Goal: Information Seeking & Learning: Understand process/instructions

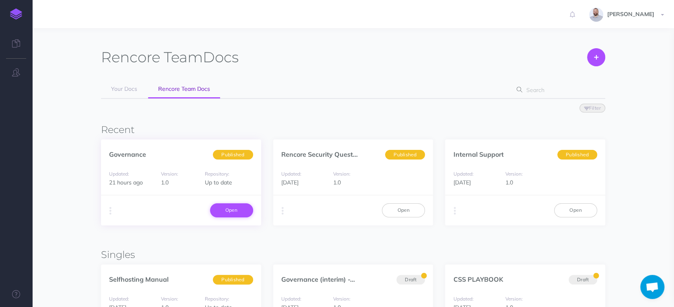
click at [238, 207] on link "Open" at bounding box center [231, 211] width 43 height 14
click at [240, 210] on link "Open" at bounding box center [231, 211] width 43 height 14
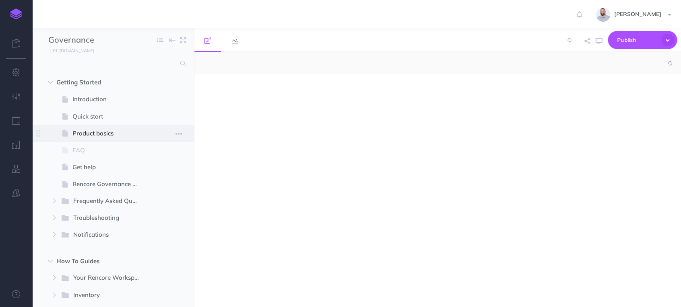
select select "null"
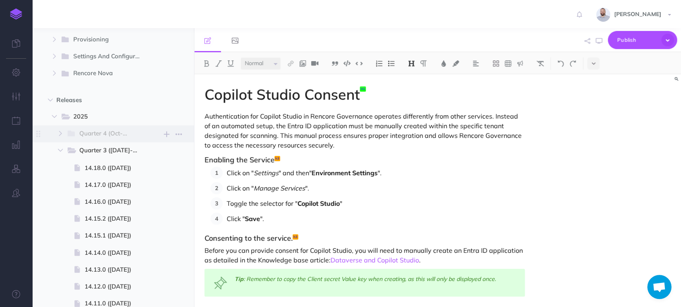
scroll to position [357, 0]
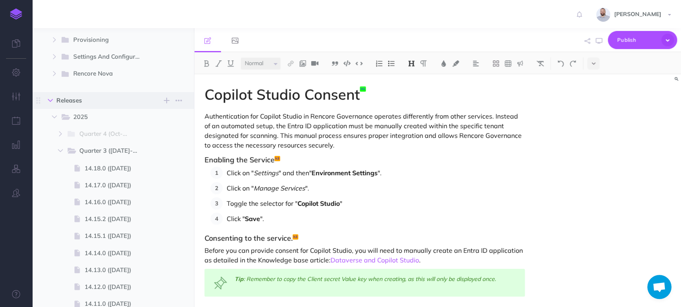
click at [51, 97] on button "button" at bounding box center [50, 101] width 14 height 10
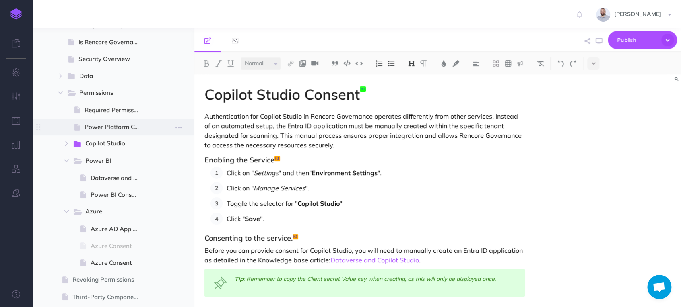
scroll to position [536, 0]
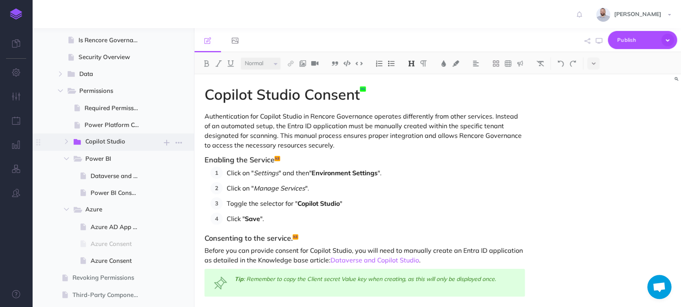
click at [111, 139] on span "Copilot Studio" at bounding box center [109, 142] width 48 height 10
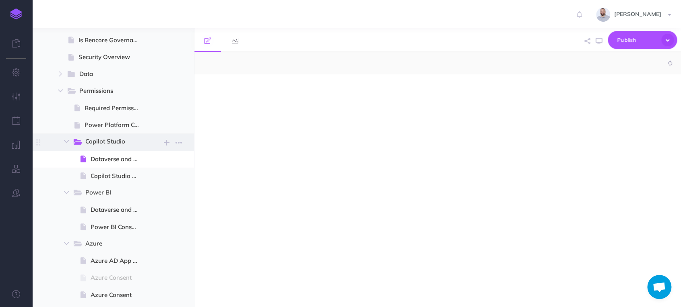
select select "null"
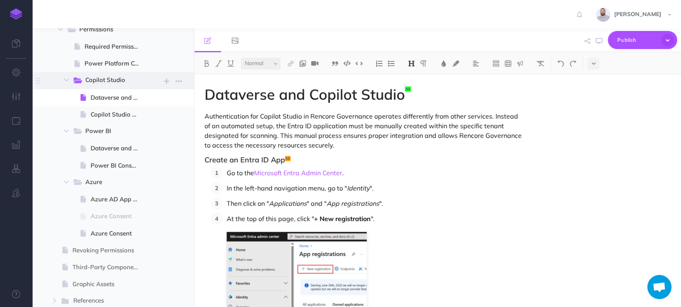
scroll to position [625, 0]
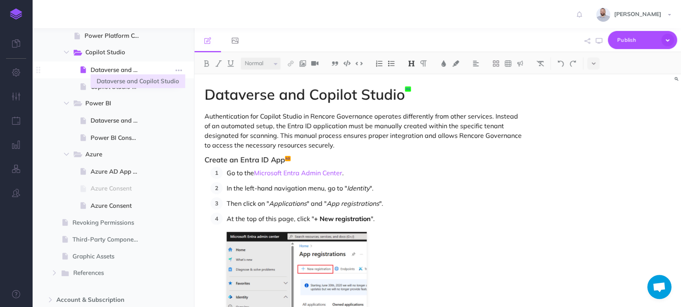
click at [122, 72] on span "Dataverse and Copilot Studio" at bounding box center [118, 70] width 55 height 10
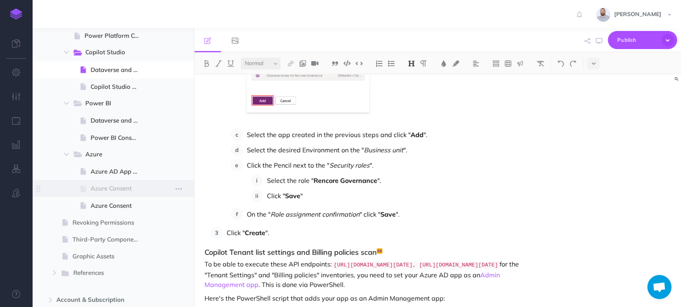
click at [120, 188] on span "Azure Consent" at bounding box center [118, 189] width 55 height 10
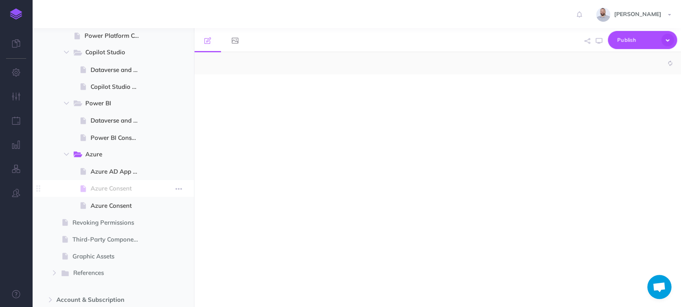
select select "null"
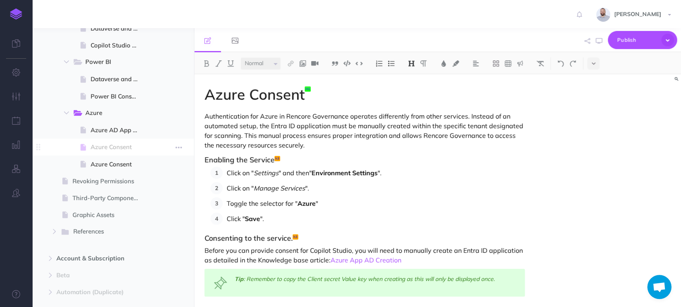
scroll to position [670, 0]
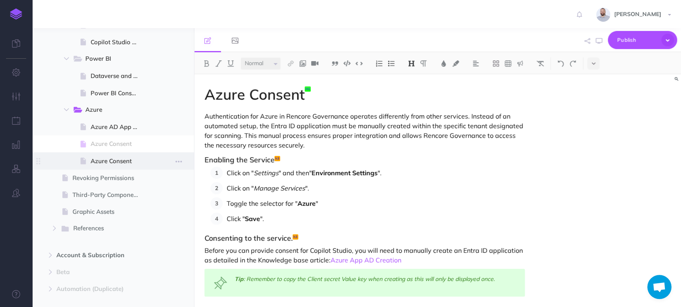
click at [124, 158] on span "Azure Consent" at bounding box center [118, 161] width 55 height 10
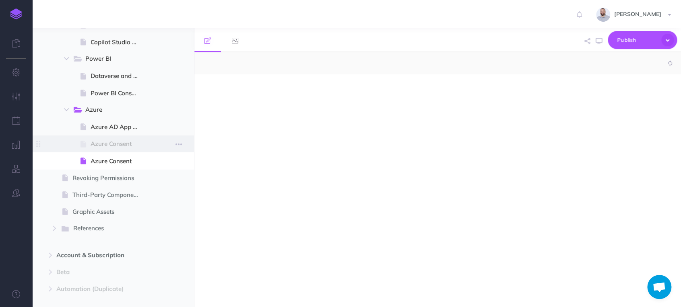
select select "null"
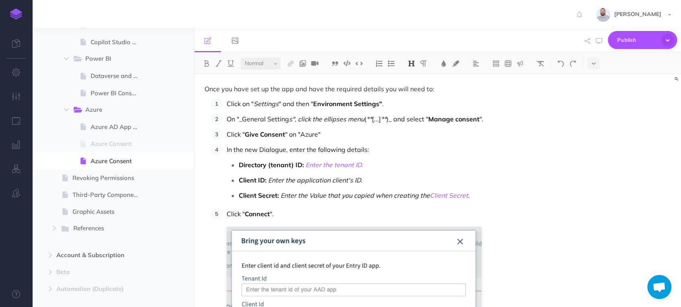
scroll to position [223, 0]
click at [119, 126] on span "Azure AD App Creation" at bounding box center [118, 127] width 55 height 10
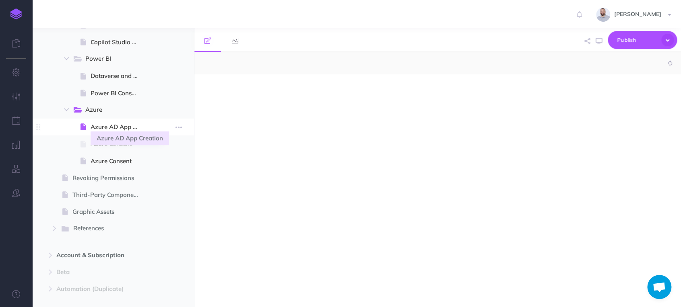
select select "null"
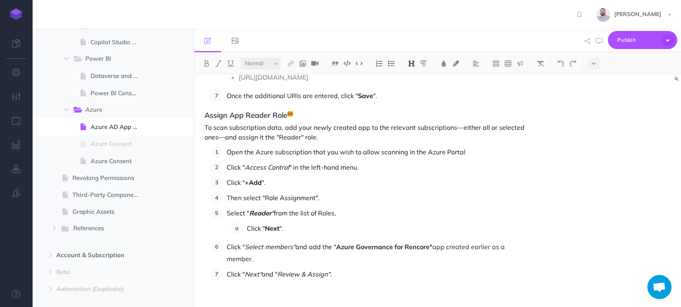
scroll to position [1272, 0]
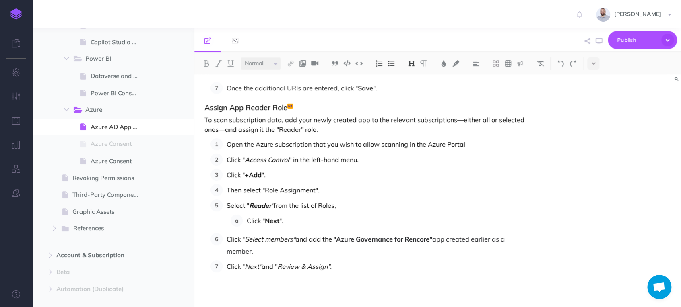
click at [290, 146] on p "Open the Azure subscription that you wish to allow scanning in the Azure Portal" at bounding box center [375, 144] width 298 height 12
click at [351, 269] on p "Click " Next" and " Review & Assign"." at bounding box center [375, 267] width 298 height 12
click at [302, 105] on h3 "Assign App Reader Role" at bounding box center [364, 108] width 320 height 8
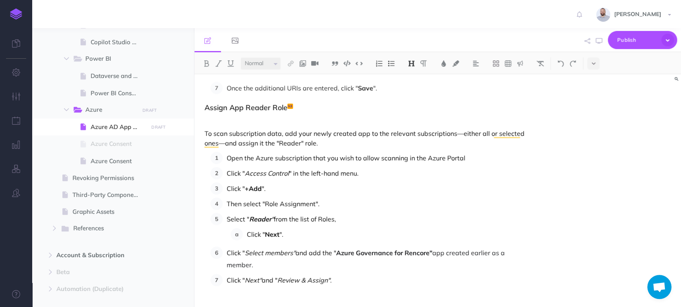
click at [313, 105] on h3 "Assign App Reader Role" at bounding box center [364, 108] width 320 height 8
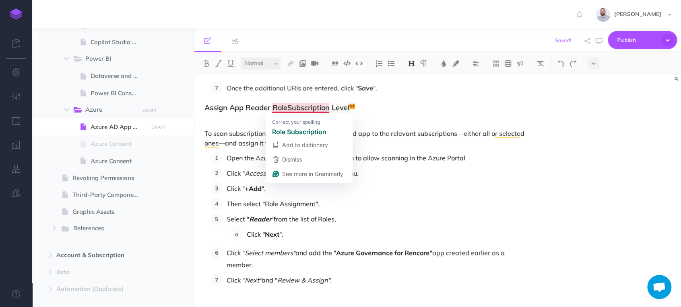
click at [286, 107] on h3 "Assign App Reader RoleSubscription Level" at bounding box center [364, 108] width 320 height 8
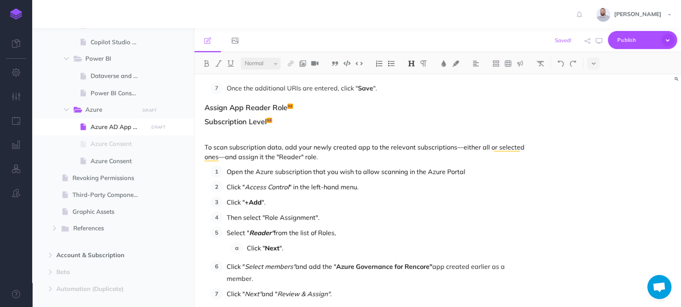
click at [224, 121] on h3 "Subscription Level" at bounding box center [364, 122] width 320 height 8
click at [287, 131] on p "To enrich screen reader interactions, please activate Accessibility in Grammarl…" at bounding box center [364, 134] width 320 height 10
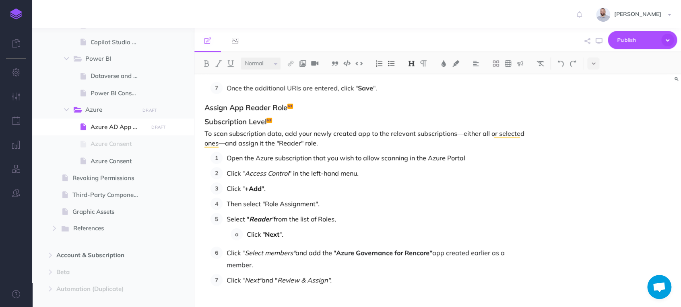
click at [221, 120] on h3 "Subscription Level" at bounding box center [364, 122] width 320 height 8
click at [221, 121] on h3 "Subscription Level" at bounding box center [364, 122] width 320 height 8
click at [411, 63] on img at bounding box center [410, 63] width 7 height 6
click at [413, 112] on button "H4" at bounding box center [411, 114] width 12 height 12
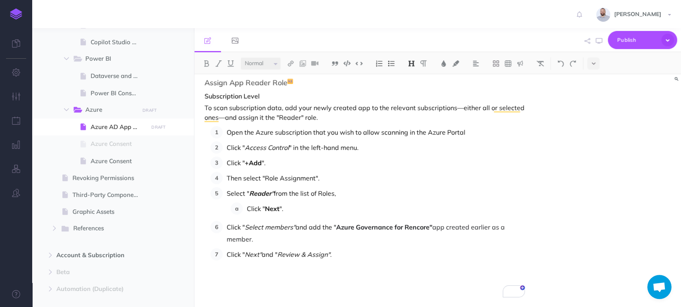
scroll to position [0, 0]
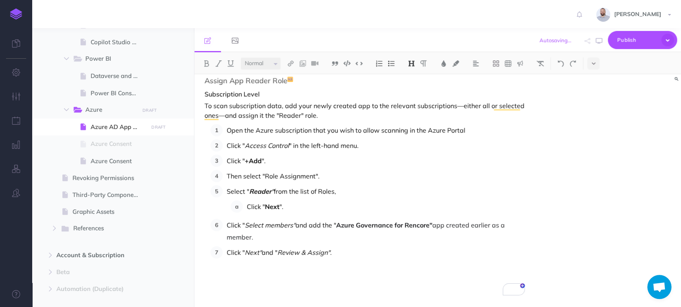
drag, startPoint x: 283, startPoint y: 273, endPoint x: 204, endPoint y: 272, distance: 79.2
click at [415, 63] on img at bounding box center [410, 63] width 7 height 6
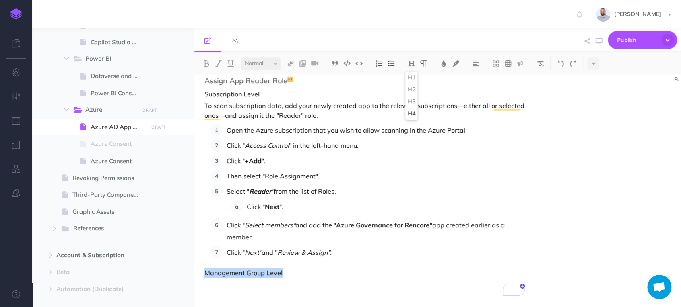
scroll to position [1299, 0]
click at [414, 112] on button "H4" at bounding box center [411, 114] width 12 height 12
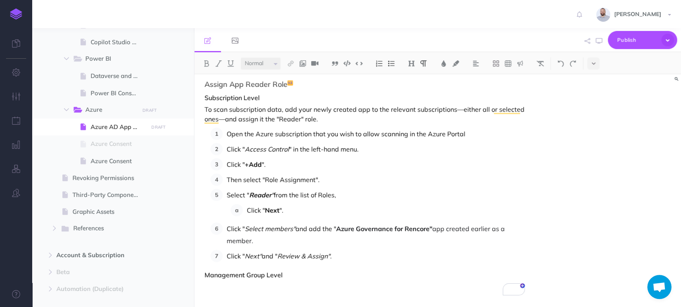
click at [252, 286] on p "Group level" at bounding box center [364, 287] width 320 height 10
drag, startPoint x: 259, startPoint y: 286, endPoint x: 294, endPoint y: 287, distance: 35.4
click at [294, 287] on p "To scan the Group level" at bounding box center [364, 287] width 320 height 10
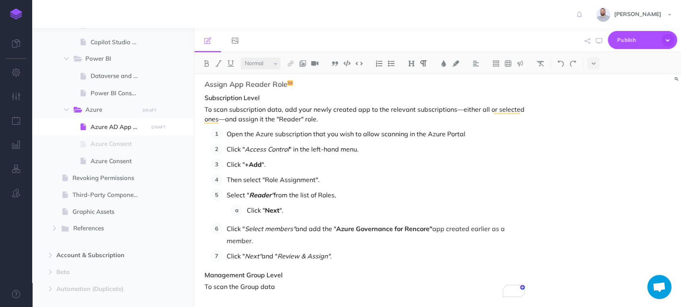
click at [282, 97] on h4 "Subscription Level" at bounding box center [364, 98] width 320 height 7
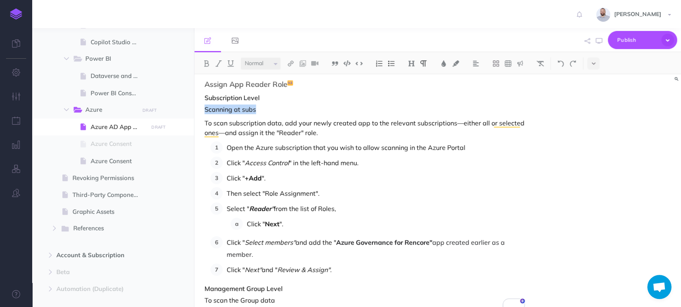
drag, startPoint x: 269, startPoint y: 107, endPoint x: 203, endPoint y: 109, distance: 66.0
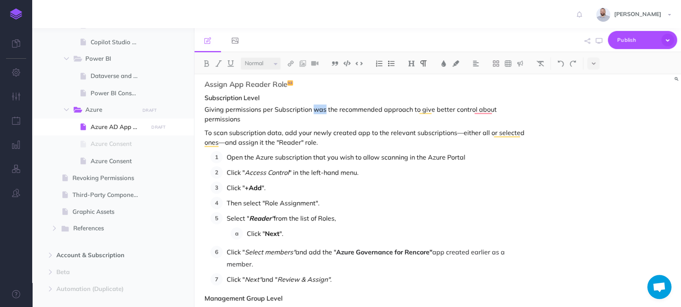
drag, startPoint x: 323, startPoint y: 109, endPoint x: 313, endPoint y: 109, distance: 9.7
click at [313, 109] on p "Giving permissions per Subscription was the recommended approach to give better…" at bounding box center [364, 114] width 320 height 19
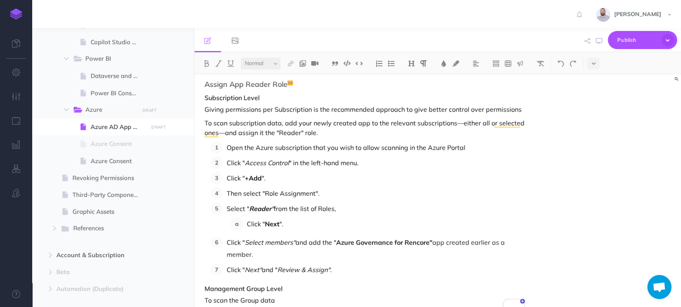
click at [518, 109] on p "Giving permissions per Subscription is the recommended approach to give better …" at bounding box center [364, 110] width 320 height 10
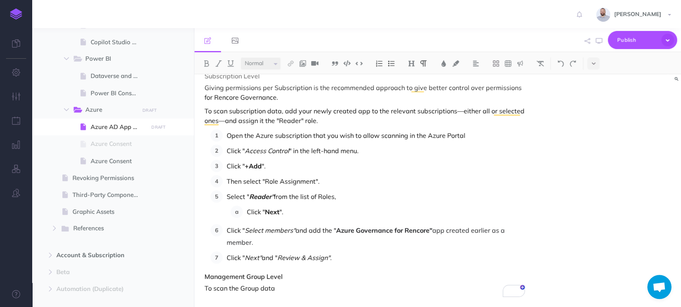
scroll to position [1319, 0]
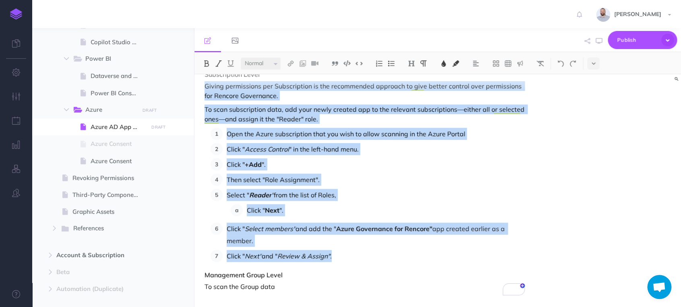
drag, startPoint x: 335, startPoint y: 254, endPoint x: 206, endPoint y: 83, distance: 214.0
copy div "Giving permissions per Subscription is the recommended approach to give better …"
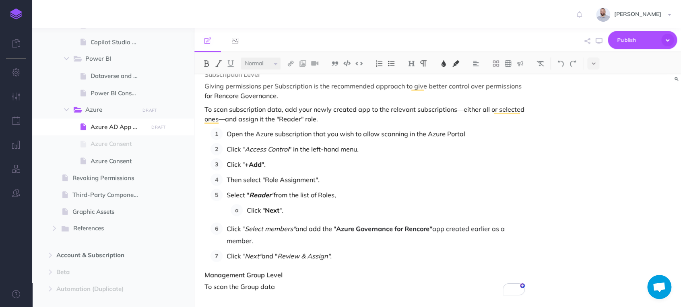
click at [285, 286] on p "To scan the Group data" at bounding box center [364, 287] width 320 height 10
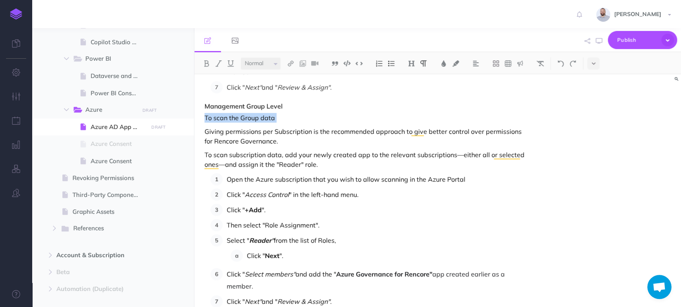
drag, startPoint x: 204, startPoint y: 132, endPoint x: 200, endPoint y: 116, distance: 16.5
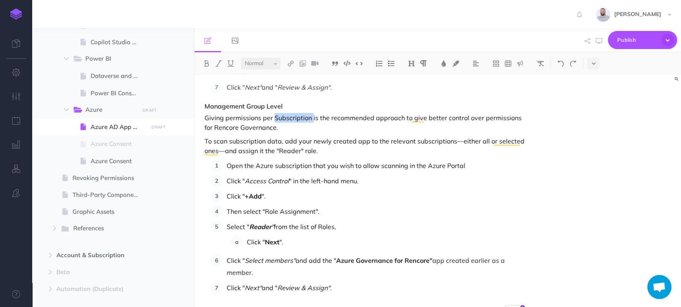
drag, startPoint x: 273, startPoint y: 117, endPoint x: 311, endPoint y: 117, distance: 38.6
click at [311, 117] on p "Giving permissions per Subscription is the recommended approach to give better …" at bounding box center [364, 122] width 320 height 19
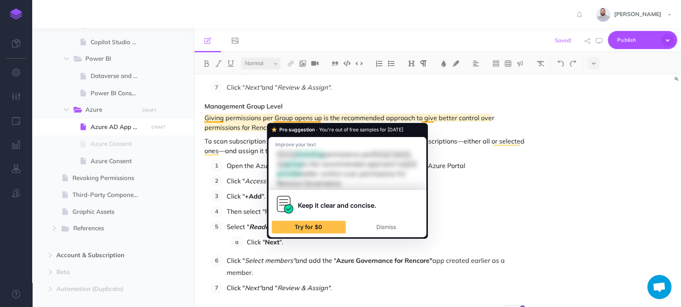
click at [339, 105] on h4 "Management Group Level" at bounding box center [364, 106] width 320 height 7
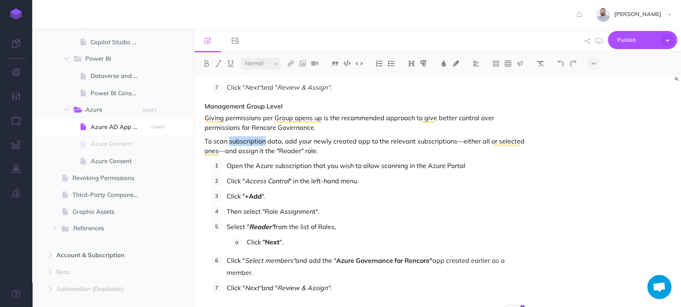
drag, startPoint x: 265, startPoint y: 138, endPoint x: 229, endPoint y: 138, distance: 35.4
click at [229, 138] on p "To scan subscription data, add your newly created app to the relevant subscript…" at bounding box center [364, 145] width 320 height 19
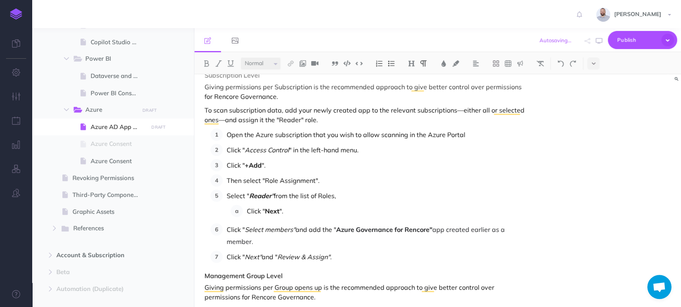
scroll to position [1309, 0]
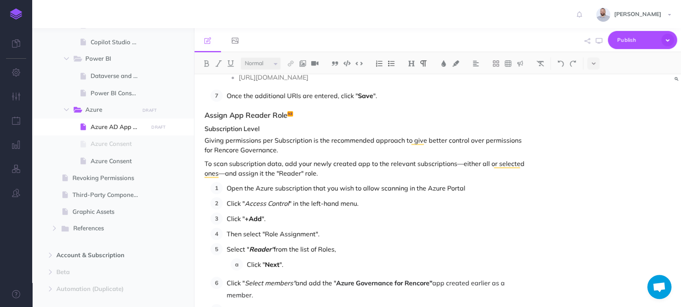
click at [232, 163] on p "To scan subscription data, add your newly created app to the relevant subscript…" at bounding box center [364, 168] width 320 height 19
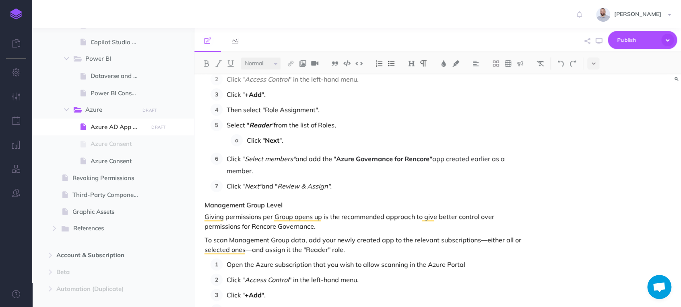
scroll to position [1398, 0]
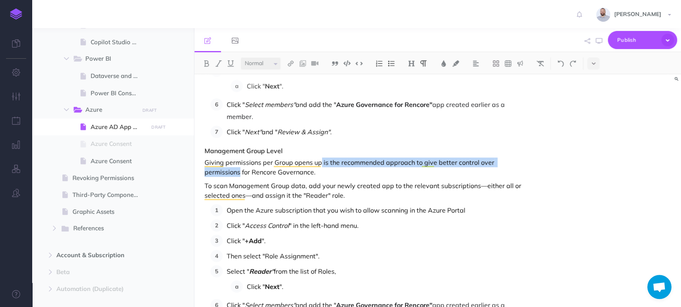
drag, startPoint x: 321, startPoint y: 162, endPoint x: 238, endPoint y: 173, distance: 83.6
click at [238, 173] on p "Giving permissions per Group opens up is the recommended approach to give bette…" at bounding box center [364, 167] width 320 height 19
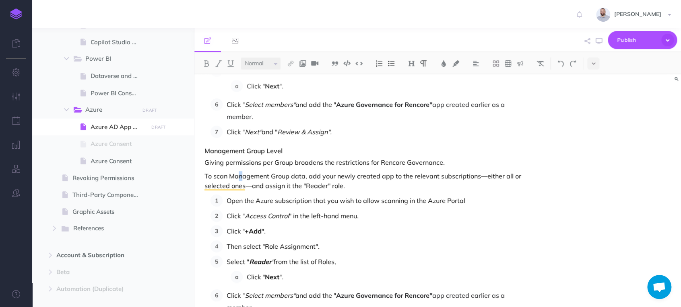
click at [230, 173] on p "To scan Management Group data, add your newly created app to the relevant subsc…" at bounding box center [364, 180] width 320 height 19
click at [440, 160] on p "Giving permissions per Group broadens the restrictions for Rencore Governance." at bounding box center [364, 163] width 320 height 10
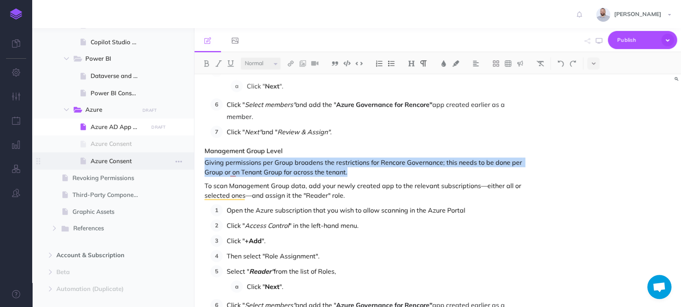
drag, startPoint x: 358, startPoint y: 173, endPoint x: 167, endPoint y: 165, distance: 190.4
click at [167, 165] on div "Governance Collapse all Expand all Expand to root folders [URL][DOMAIN_NAME] Ge…" at bounding box center [356, 167] width 648 height 279
copy p "Giving permissions per Group broadens the restrictions for Rencore Governance; …"
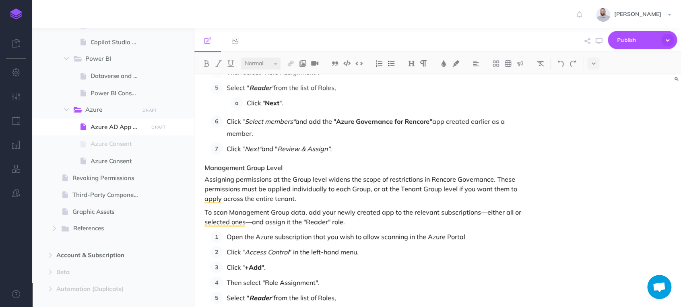
scroll to position [1401, 0]
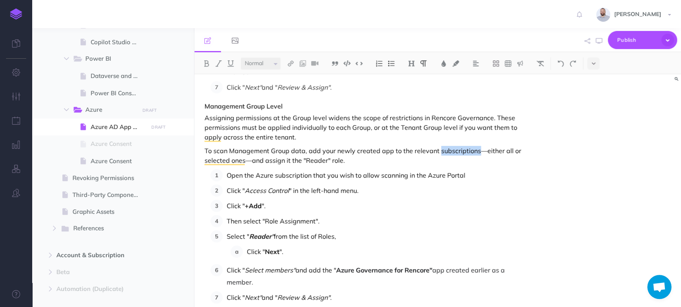
drag, startPoint x: 436, startPoint y: 151, endPoint x: 475, endPoint y: 150, distance: 38.2
click at [475, 150] on p "To scan Management Group data, add your newly created app to the relevant subsc…" at bounding box center [364, 155] width 320 height 19
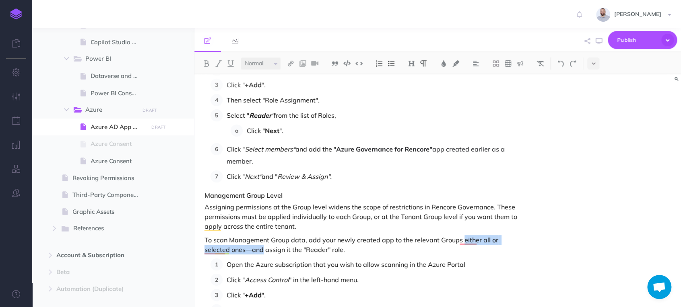
drag, startPoint x: 459, startPoint y: 240, endPoint x: 237, endPoint y: 249, distance: 222.6
click at [237, 249] on p "To scan Management Group data, add your newly created app to the relevant Group…" at bounding box center [364, 244] width 320 height 19
click at [479, 240] on p "To scan Management Group data, add your newly created app to the relevant Group…" at bounding box center [364, 244] width 320 height 19
click at [260, 251] on p "To scan Management Group data, add your newly created app to the relevant Group…" at bounding box center [364, 244] width 320 height 19
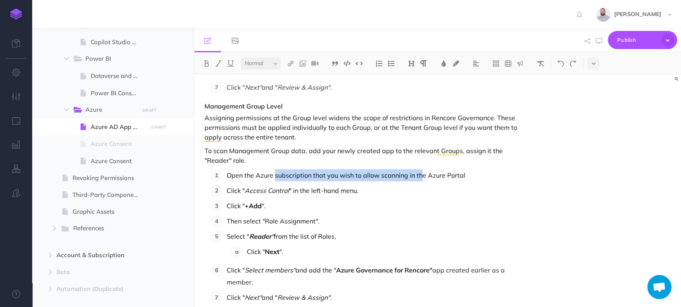
drag, startPoint x: 275, startPoint y: 175, endPoint x: 422, endPoint y: 171, distance: 147.3
click at [422, 171] on p "Open the Azure subscription that you wish to allow scanning in the Azure Portal" at bounding box center [375, 175] width 298 height 12
drag, startPoint x: 226, startPoint y: 174, endPoint x: 424, endPoint y: 169, distance: 198.3
click at [424, 169] on li "Open the Azure subscription that you wish to allow scanning in the Azure Portal" at bounding box center [373, 175] width 302 height 12
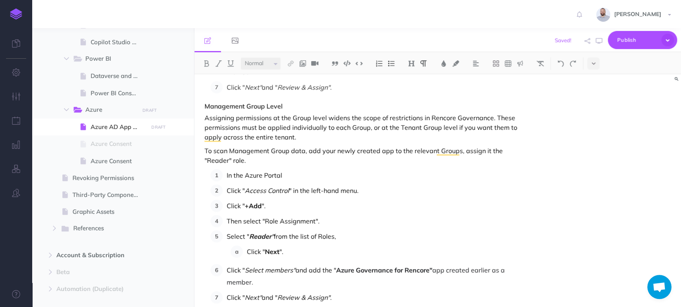
click at [285, 174] on p "In the Azure Portal" at bounding box center [375, 175] width 298 height 12
click at [227, 175] on p "In the Azure Portal search for R" at bounding box center [375, 175] width 298 height 12
drag, startPoint x: 320, startPoint y: 175, endPoint x: 228, endPoint y: 176, distance: 92.1
click at [228, 176] on p "In the Azure Portal search for R" at bounding box center [375, 175] width 298 height 12
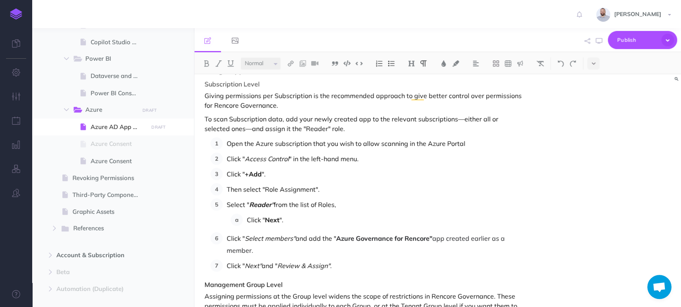
scroll to position [1326, 0]
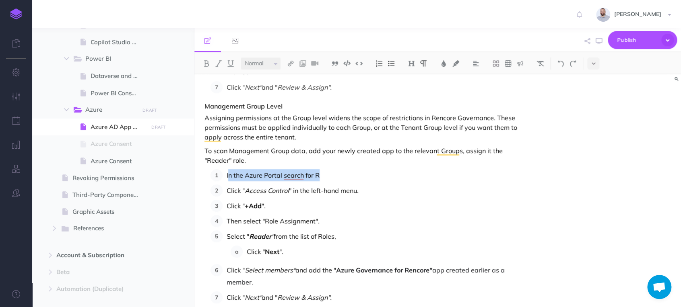
click at [334, 173] on p "In the Azure Portal search for R" at bounding box center [375, 175] width 298 height 12
drag, startPoint x: 330, startPoint y: 174, endPoint x: 226, endPoint y: 176, distance: 103.8
click at [226, 176] on p "In the Azure Portal search for R" at bounding box center [375, 175] width 298 height 12
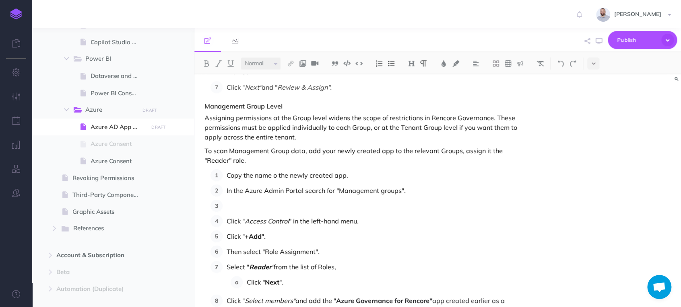
click at [302, 212] on ol "Copy the name o the newly created app. In the Azure Admin Portal search for "Ma…" at bounding box center [367, 251] width 314 height 165
click at [292, 198] on ol "Copy the name of the newly created app. In the Azure Admin Portal, search for "…" at bounding box center [367, 251] width 314 height 165
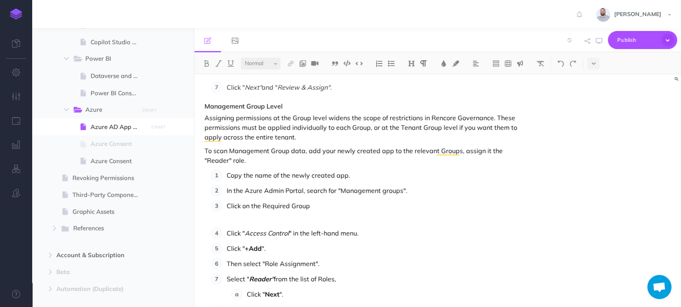
click at [520, 63] on img at bounding box center [519, 63] width 7 height 6
click at [521, 78] on img at bounding box center [519, 77] width 7 height 6
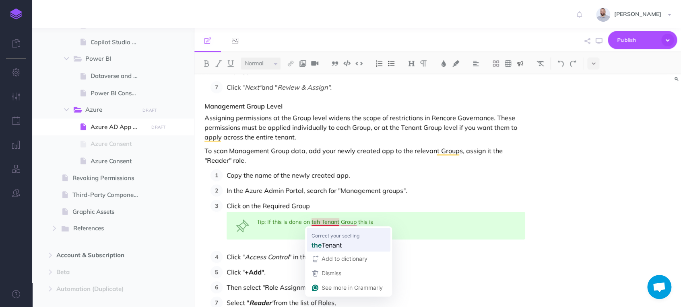
click at [323, 246] on ol "Copy the name of the newly created app. In the Azure Admin Portal, search for "…" at bounding box center [367, 269] width 314 height 201
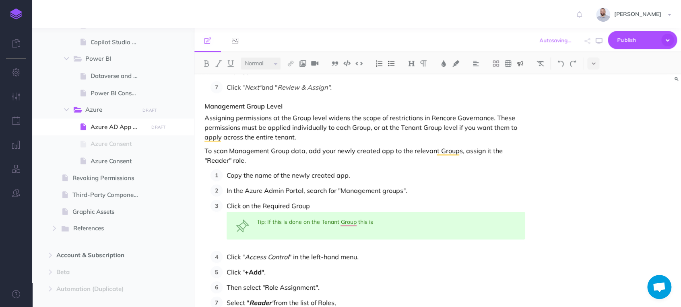
click at [349, 244] on ol "Copy the name of the newly created app. In the Azure Admin Portal, search for "…" at bounding box center [367, 269] width 314 height 201
click at [383, 221] on div "Tip: If this is done on the Tenant Group, this is" at bounding box center [375, 226] width 298 height 28
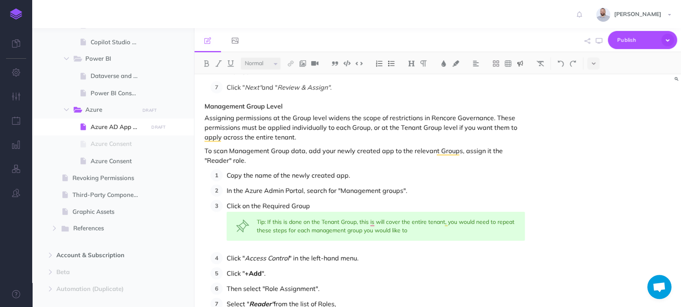
click at [439, 231] on div "Tip: If this is done on the Tenant Group, this is will cover the entire tenant,…" at bounding box center [375, 226] width 298 height 29
click at [440, 221] on div "Tip: If this is done on the Tenant Group, this will cover the entire tenant; yo…" at bounding box center [375, 226] width 298 height 29
click at [431, 230] on div "Tip: If this is done on the Tenant Group, this will cover the entire tenant; el…" at bounding box center [375, 226] width 298 height 29
click at [446, 222] on div "Tip: If this is done on the Tenant Group, this will cover the entire tenant; ot…" at bounding box center [375, 226] width 298 height 29
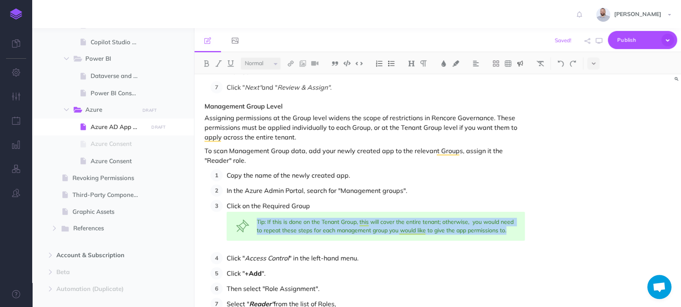
click at [446, 222] on div "Tip: If this is done on the Tenant Group, this will cover the entire tenant; ot…" at bounding box center [375, 226] width 298 height 29
copy div "Tip: If this is done on the Tenant Group, this will cover the entire tenant; ot…"
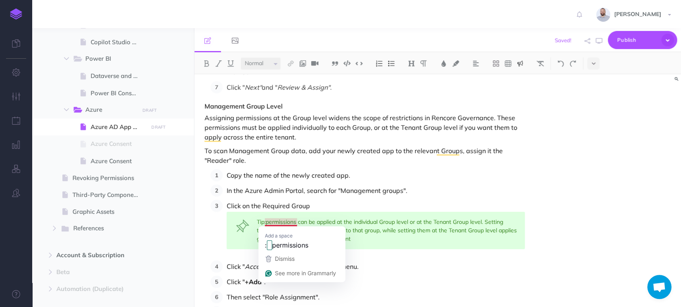
drag, startPoint x: 266, startPoint y: 222, endPoint x: 275, endPoint y: 218, distance: 9.9
click at [267, 222] on div "Tip:permissions can be applied at the individual Group level or at the Tenant G…" at bounding box center [375, 230] width 298 height 37
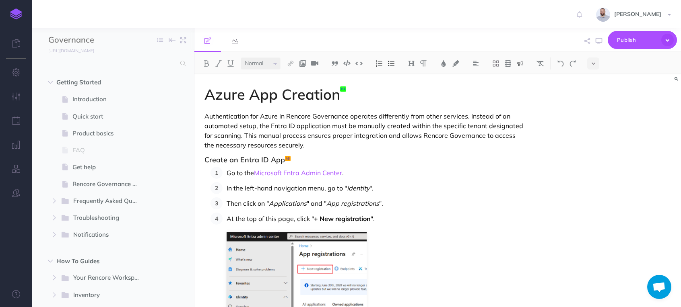
select select "null"
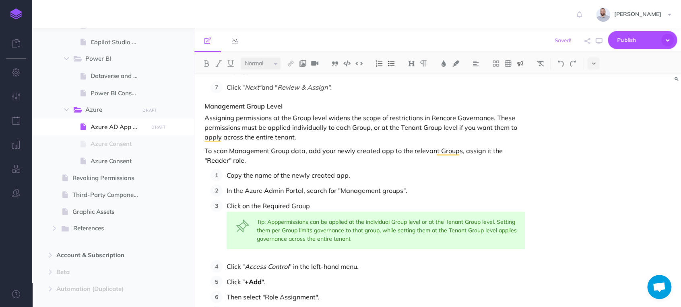
click at [279, 221] on div "Tip: Apppermissions can be applied at the individual Group level or at the Tena…" at bounding box center [375, 230] width 298 height 37
click at [390, 240] on div "Tip: App permissions can be applied at the individual Group level or at the Ten…" at bounding box center [375, 230] width 298 height 37
click at [356, 231] on div "Tip: App permissions can be applied at the individual Group level or at the Ten…" at bounding box center [375, 230] width 298 height 37
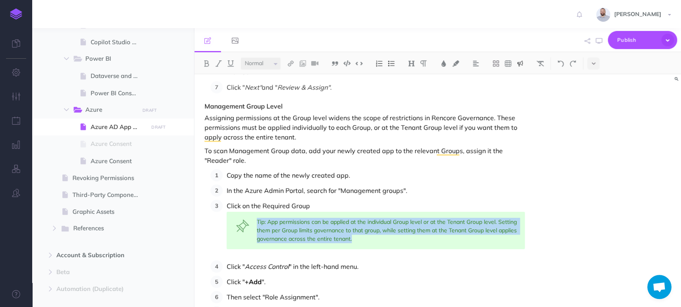
click at [356, 231] on div "Tip: App permissions can be applied at the individual Group level or at the Ten…" at bounding box center [375, 230] width 298 height 37
click at [219, 63] on img at bounding box center [218, 63] width 7 height 6
click at [265, 221] on em "Tip: App permissions can be applied at the individual Group level or at the Ten…" at bounding box center [387, 230] width 261 height 24
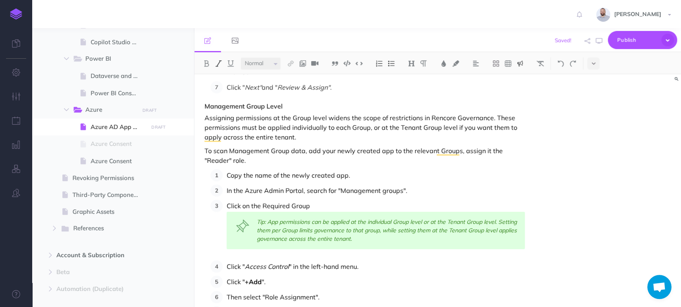
click at [266, 222] on em "Tip: App permissions can be applied at the individual Group level or at the Ten…" at bounding box center [387, 230] width 261 height 24
drag, startPoint x: 266, startPoint y: 222, endPoint x: 258, endPoint y: 222, distance: 7.7
click at [258, 222] on em "Tip: App permissions can be applied at the individual Group level or at the Ten…" at bounding box center [387, 230] width 261 height 24
click at [207, 60] on img at bounding box center [206, 63] width 7 height 6
click at [412, 192] on p "In the Azure Admin Portal, search for "Management groups"." at bounding box center [375, 191] width 298 height 12
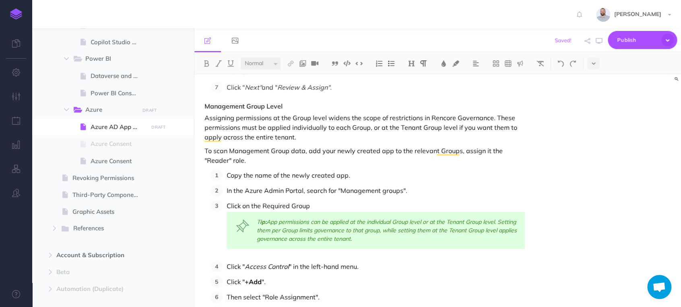
click at [399, 266] on p "Click " Access Control " in the left-hand menu." at bounding box center [375, 267] width 298 height 12
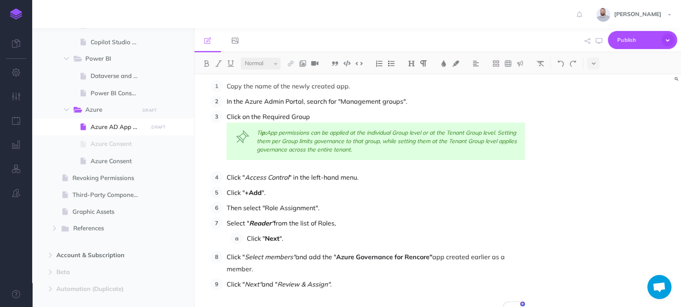
scroll to position [1585, 0]
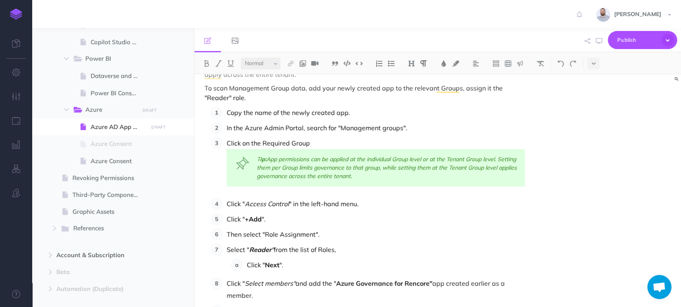
click at [309, 142] on p "Click on the Required Group" at bounding box center [375, 143] width 298 height 12
click at [366, 200] on p "Click " Access Control " in the left-hand menu." at bounding box center [375, 204] width 298 height 12
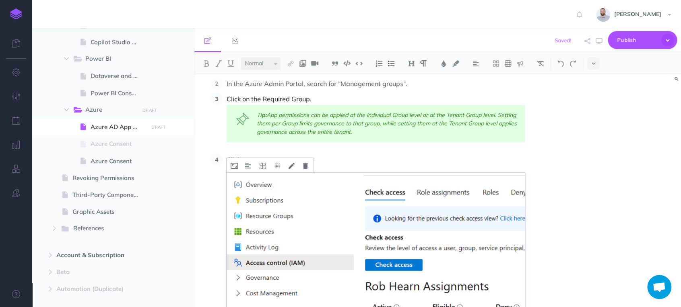
scroll to position [1639, 0]
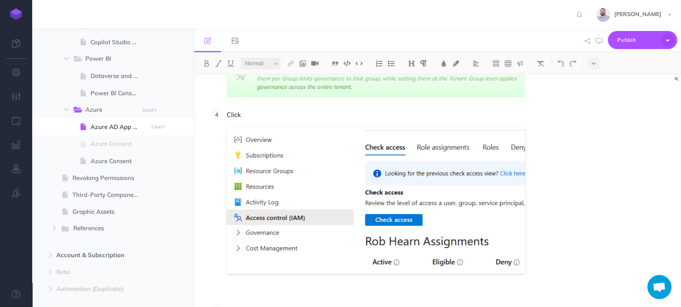
click at [363, 114] on p "Click" at bounding box center [375, 115] width 298 height 12
drag, startPoint x: 288, startPoint y: 112, endPoint x: 304, endPoint y: 113, distance: 16.1
click at [304, 113] on p "Click "Access control (IAM)"." at bounding box center [375, 115] width 298 height 12
click at [333, 106] on ol "Copy the name of the newly created app. In the Azure Admin Portal, search for "…" at bounding box center [367, 213] width 314 height 392
drag, startPoint x: 244, startPoint y: 113, endPoint x: 304, endPoint y: 115, distance: 60.4
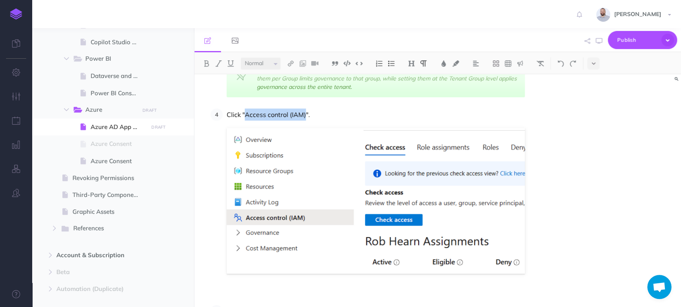
click at [304, 115] on p "Click "Access control (IAM)"." at bounding box center [375, 115] width 298 height 12
click at [216, 62] on img at bounding box center [218, 63] width 7 height 6
click at [323, 115] on p "Click " Access control (IAM) "." at bounding box center [375, 115] width 298 height 12
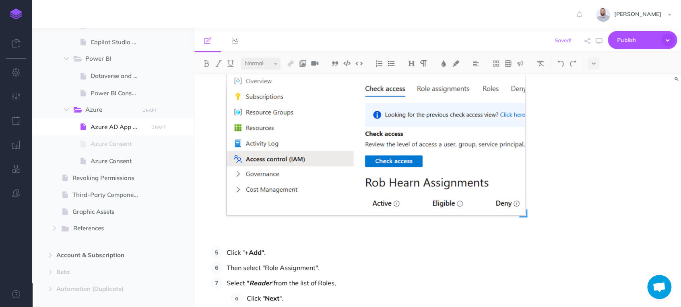
scroll to position [1762, 0]
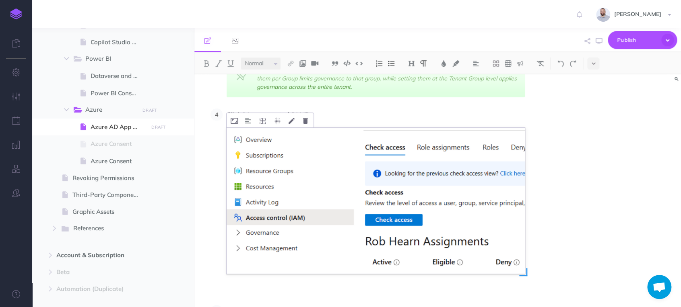
click at [330, 177] on img "To enrich screen reader interactions, please activate Accessibility in Grammarl…" at bounding box center [375, 201] width 298 height 146
click at [306, 118] on icon "To enrich screen reader interactions, please activate Accessibility in Grammarl…" at bounding box center [305, 121] width 5 height 6
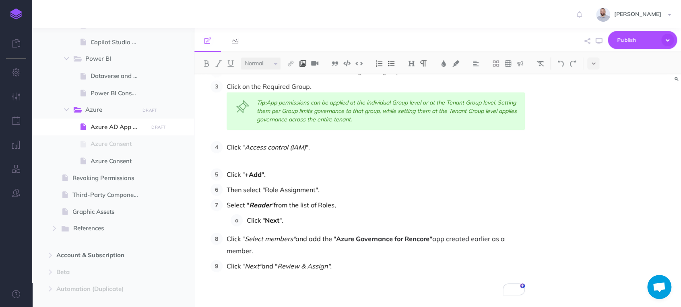
click at [302, 62] on img at bounding box center [302, 63] width 7 height 6
click at [303, 76] on icon at bounding box center [302, 78] width 6 height 6
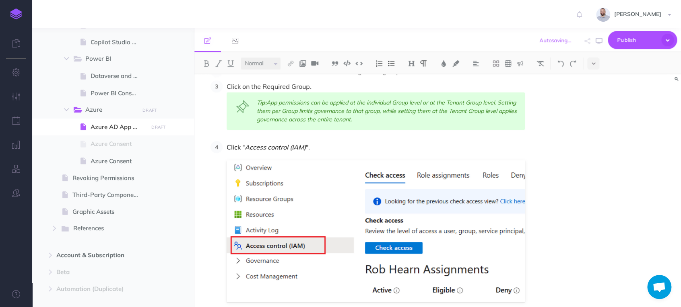
click at [323, 154] on li "Click " Access control (IAM) "." at bounding box center [373, 235] width 302 height 189
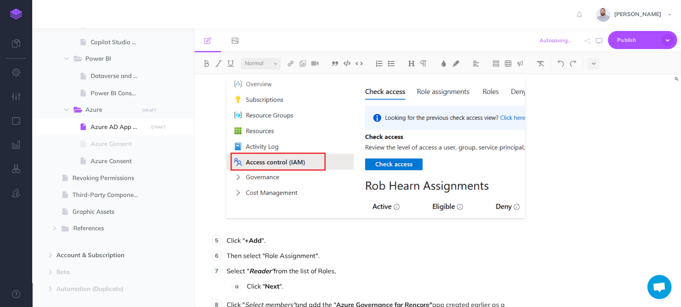
click at [250, 224] on ol "Copy the name of the newly created app. In the Azure Admin Portal, search for "…" at bounding box center [367, 152] width 314 height 372
click at [270, 236] on p "Click " +Add "." at bounding box center [375, 241] width 298 height 12
click at [265, 254] on p "Then select "Role Assignment"." at bounding box center [375, 256] width 298 height 12
click at [325, 250] on p "Then select " Add role assignment"." at bounding box center [375, 256] width 298 height 12
click at [335, 252] on p "Then select " Add role assignment"." at bounding box center [375, 256] width 298 height 12
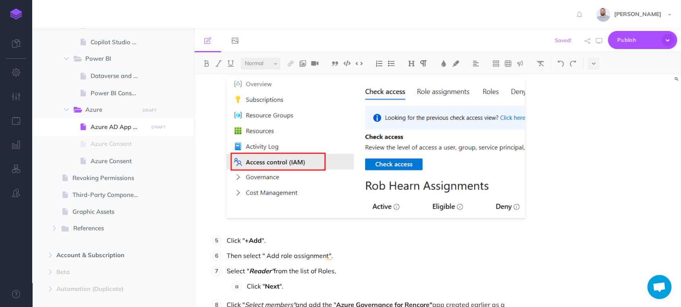
click at [346, 257] on p "Then select " Add role assignment"." at bounding box center [375, 256] width 298 height 12
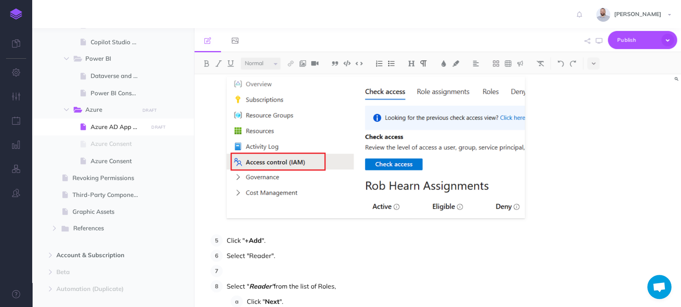
click at [306, 255] on p "Select "Reader"." at bounding box center [375, 256] width 298 height 12
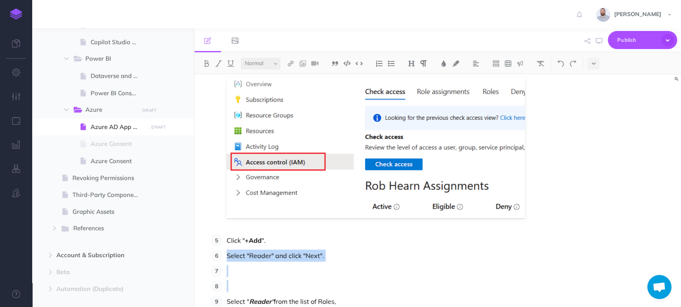
drag, startPoint x: 227, startPoint y: 301, endPoint x: 222, endPoint y: 256, distance: 45.3
click at [222, 256] on ol "Copy the name of the newly created app. In the Azure Admin Portal, search for "…" at bounding box center [367, 167] width 314 height 402
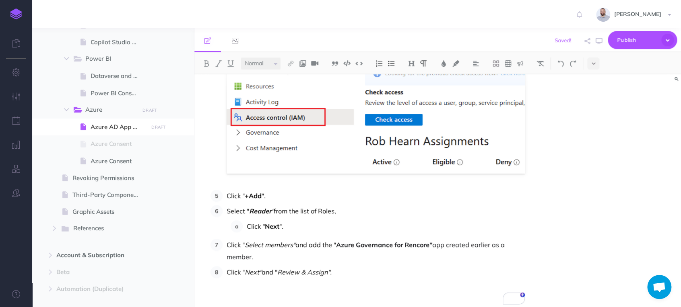
scroll to position [1735, 0]
click at [293, 260] on p "Click " Select members" and add the " Azure Governance for Rencore" app created…" at bounding box center [375, 251] width 298 height 24
click at [245, 242] on em "Select members"" at bounding box center [270, 245] width 51 height 8
drag, startPoint x: 337, startPoint y: 244, endPoint x: 303, endPoint y: 245, distance: 34.6
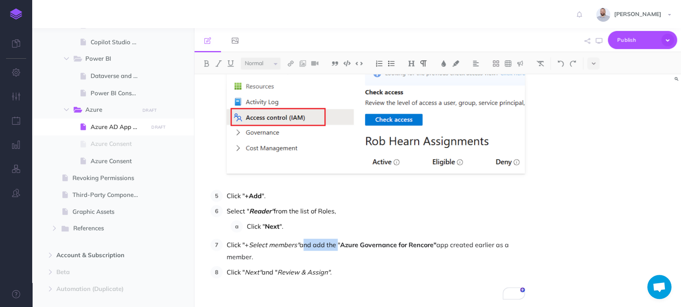
click at [303, 245] on p "Click "+ Select members" and add the " Azure Governance for Rencore" app create…" at bounding box center [375, 251] width 298 height 24
click at [319, 243] on p "Click "+ Select members" and add the " Azure Governance for Rencore" app create…" at bounding box center [375, 251] width 298 height 24
drag, startPoint x: 314, startPoint y: 246, endPoint x: 338, endPoint y: 246, distance: 23.7
click at [338, 246] on p "Click "+ Select members" and add the " Azure Governance for Rencore" app create…" at bounding box center [375, 251] width 298 height 24
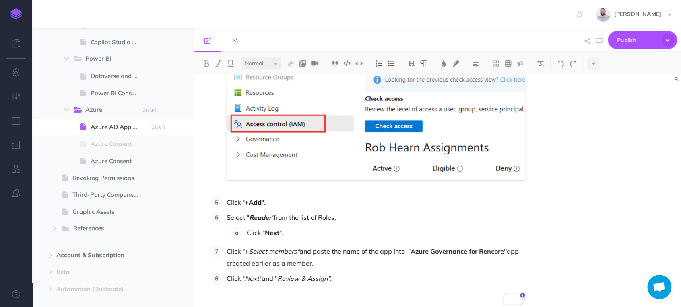
scroll to position [1729, 0]
click at [448, 258] on p "Click "+ Select members" and paste the name of the app into " Azure Governance …" at bounding box center [375, 257] width 298 height 24
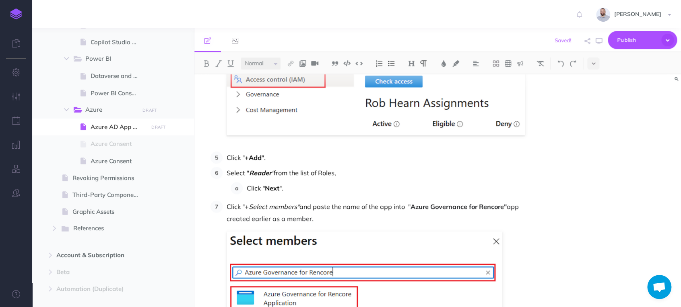
scroll to position [1753, 0]
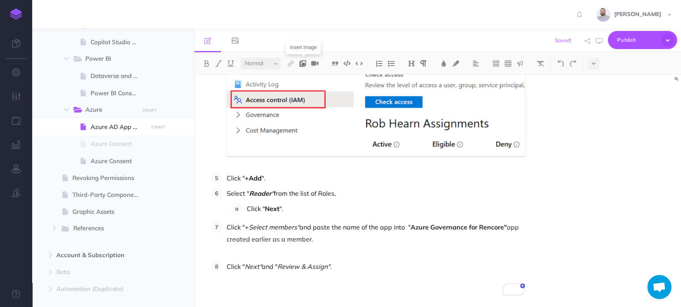
click at [304, 64] on img at bounding box center [302, 63] width 7 height 6
click at [305, 77] on icon at bounding box center [302, 78] width 6 height 6
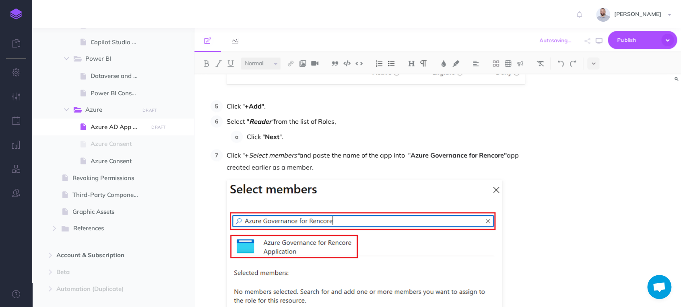
scroll to position [1871, 0]
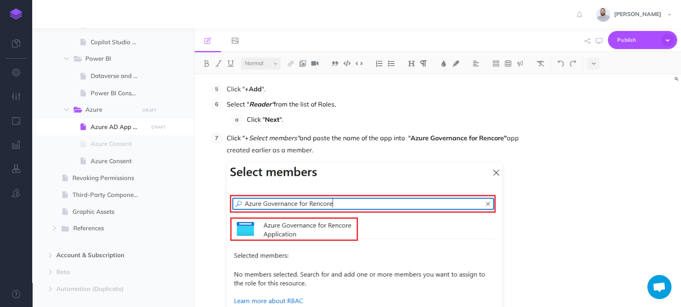
click at [331, 149] on p "Click "+ Select members" and paste the name of the app into " Azure Governance …" at bounding box center [375, 144] width 298 height 24
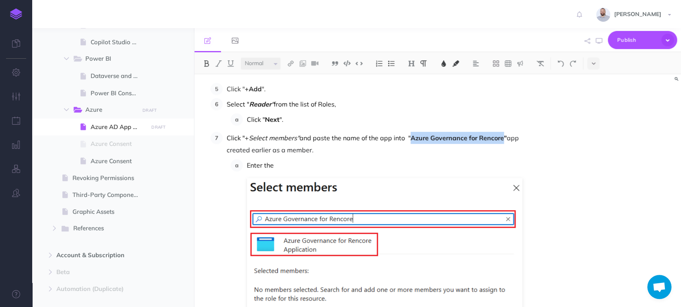
drag, startPoint x: 412, startPoint y: 137, endPoint x: 506, endPoint y: 137, distance: 94.1
click at [506, 137] on span "Azure Governance for Rencore"" at bounding box center [458, 138] width 96 height 8
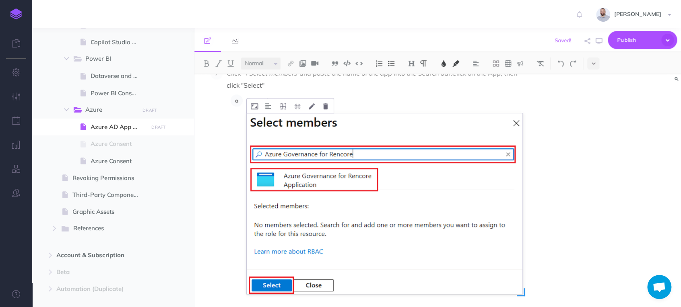
scroll to position [1907, 0]
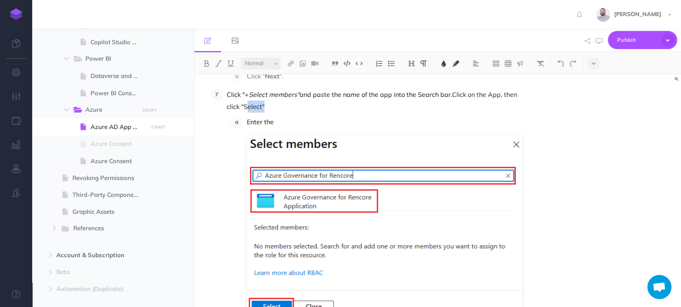
drag, startPoint x: 261, startPoint y: 105, endPoint x: 245, endPoint y: 106, distance: 16.9
click at [245, 106] on span "Click on the App, then click "Select"" at bounding box center [372, 101] width 292 height 20
click at [204, 61] on img at bounding box center [206, 63] width 7 height 6
click at [298, 104] on p "Click "+ Select members" and paste the name of the app into the Search bar. Cli…" at bounding box center [375, 100] width 298 height 24
click at [333, 119] on p "Enter the" at bounding box center [386, 122] width 278 height 12
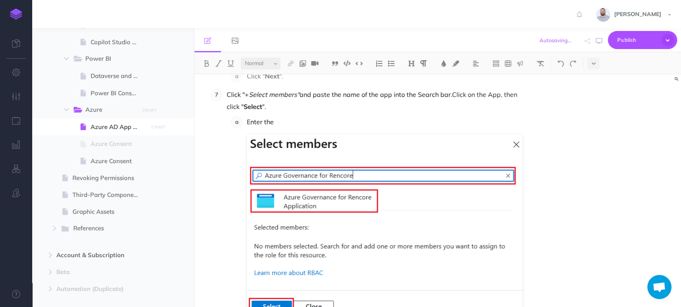
scroll to position [1930, 0]
click at [246, 119] on li "Enter the" at bounding box center [384, 230] width 282 height 228
click at [286, 121] on p "To enrich screen reader interactions, please activate Accessibility in Grammarl…" at bounding box center [386, 122] width 278 height 12
click at [285, 121] on p "To enrich screen reader interactions, please activate Accessibility in Grammarl…" at bounding box center [386, 122] width 278 height 12
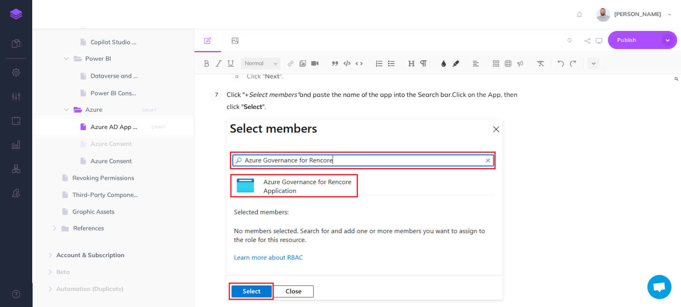
click at [352, 106] on p "Click "+ Select members" and paste the name of the app into the Search bar. Cli…" at bounding box center [375, 100] width 298 height 24
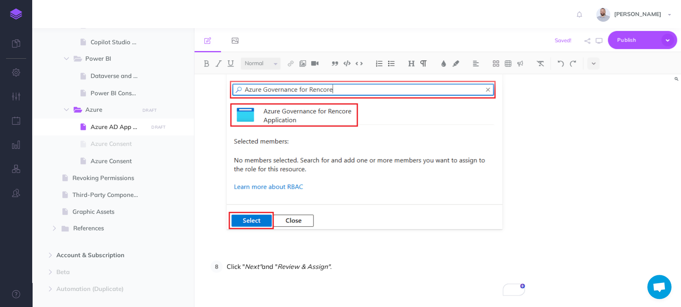
click at [290, 239] on li "Click "+ Select members" and paste the name of the app into the Search bar. Cli…" at bounding box center [373, 138] width 302 height 240
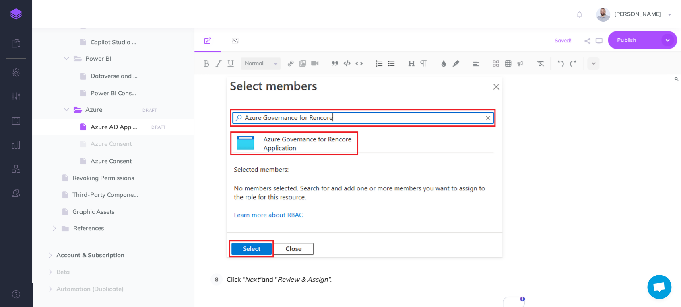
click at [262, 279] on p "Click " Next" and " Review & Assign"." at bounding box center [375, 280] width 298 height 12
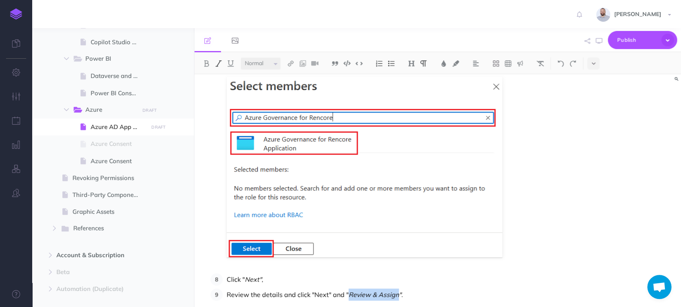
drag, startPoint x: 347, startPoint y: 295, endPoint x: 397, endPoint y: 294, distance: 50.3
click at [397, 294] on em "Review & Assign"." at bounding box center [375, 295] width 54 height 8
click at [220, 62] on img at bounding box center [218, 63] width 7 height 6
click at [206, 65] on img at bounding box center [206, 63] width 7 height 6
drag, startPoint x: 328, startPoint y: 294, endPoint x: 320, endPoint y: 293, distance: 8.1
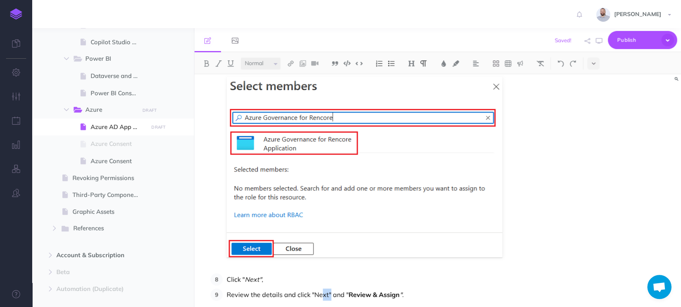
click at [320, 293] on p "Review the details and click "Next" and " Review & Assign "." at bounding box center [375, 295] width 298 height 12
click at [328, 293] on p "Review the details and click "Next" and " Review & Assign "." at bounding box center [375, 295] width 298 height 12
drag, startPoint x: 326, startPoint y: 294, endPoint x: 312, endPoint y: 292, distance: 14.6
click at [312, 292] on p "Review the details and click "Next" and " Review & Assign "." at bounding box center [375, 295] width 298 height 12
click at [204, 63] on img at bounding box center [206, 63] width 7 height 6
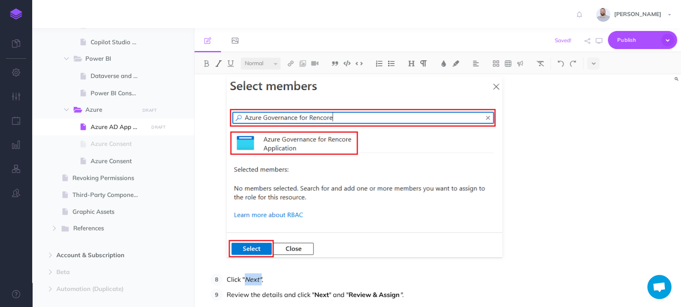
drag, startPoint x: 260, startPoint y: 278, endPoint x: 245, endPoint y: 279, distance: 15.7
click at [245, 279] on em "Next"" at bounding box center [253, 280] width 17 height 8
click at [204, 62] on img at bounding box center [206, 63] width 7 height 6
click at [219, 65] on img at bounding box center [218, 63] width 7 height 6
click at [315, 274] on p "Click " Next" ," at bounding box center [375, 280] width 298 height 12
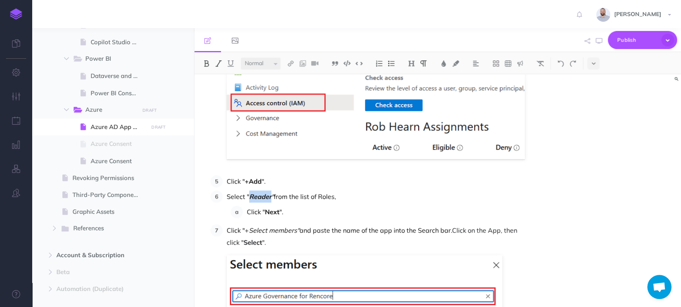
drag, startPoint x: 270, startPoint y: 195, endPoint x: 250, endPoint y: 195, distance: 20.5
click at [250, 195] on p "Select " Reader " from the list of Roles," at bounding box center [375, 197] width 298 height 12
click at [204, 63] on img at bounding box center [206, 63] width 7 height 6
click at [344, 199] on p "Select " Reader" from the list of Roles," at bounding box center [375, 197] width 298 height 12
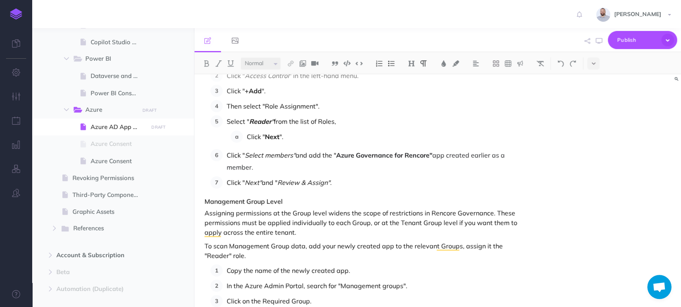
click at [254, 181] on em "Next"" at bounding box center [253, 183] width 17 height 8
click at [217, 62] on img at bounding box center [218, 63] width 7 height 6
click at [206, 62] on img at bounding box center [206, 63] width 7 height 6
click at [299, 183] on em "Review & Assign"." at bounding box center [304, 183] width 54 height 8
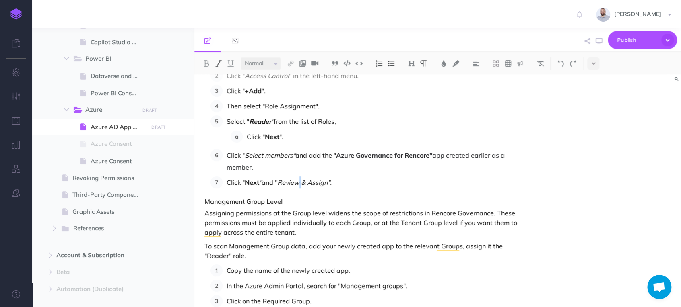
click at [299, 183] on em "Review & Assign"." at bounding box center [304, 183] width 54 height 8
drag, startPoint x: 279, startPoint y: 183, endPoint x: 328, endPoint y: 185, distance: 49.2
click at [328, 185] on em "Review & Assign"." at bounding box center [304, 183] width 54 height 8
click at [218, 63] on img at bounding box center [218, 63] width 7 height 6
click at [206, 62] on img at bounding box center [206, 63] width 7 height 6
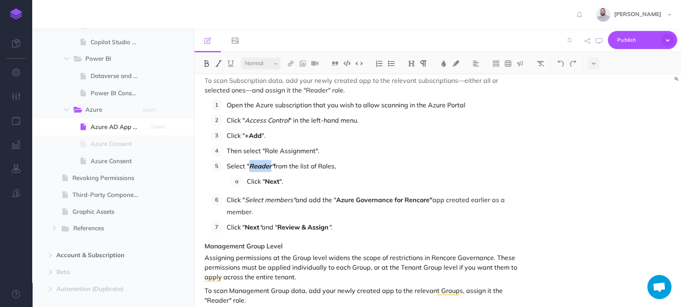
drag, startPoint x: 271, startPoint y: 166, endPoint x: 250, endPoint y: 163, distance: 21.1
click at [250, 163] on p "Select " Reader " from the list of Roles," at bounding box center [375, 166] width 298 height 12
click at [218, 62] on img at bounding box center [218, 63] width 7 height 6
click at [217, 62] on img at bounding box center [218, 63] width 7 height 6
click at [208, 62] on img at bounding box center [206, 63] width 7 height 6
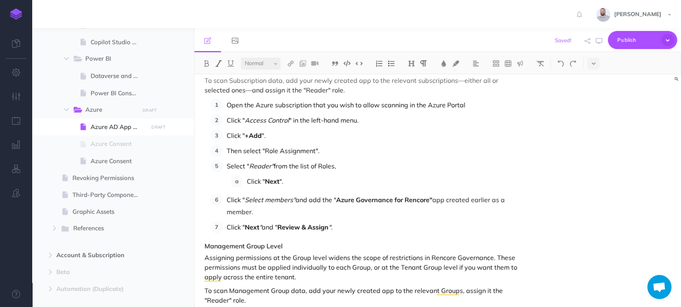
click at [348, 147] on p "Then select "Role Assignment"." at bounding box center [375, 151] width 298 height 12
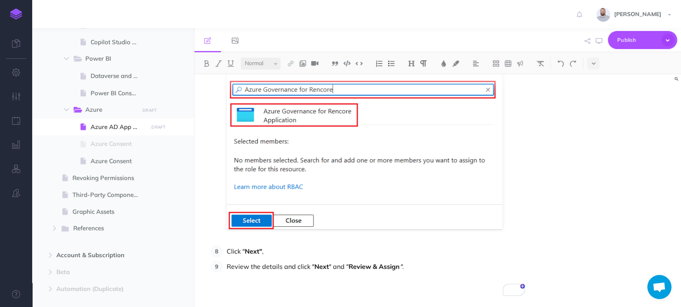
click at [420, 265] on p "Review the details and click " Next " and " Review & Assign "." at bounding box center [375, 267] width 298 height 12
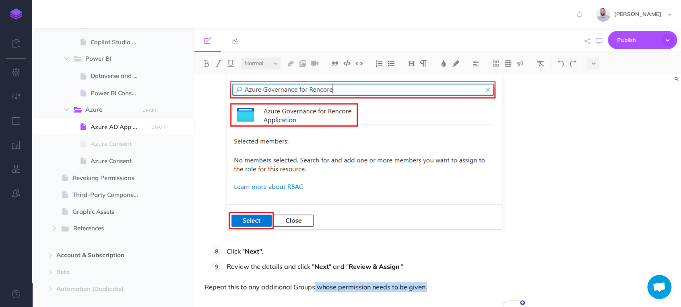
drag, startPoint x: 313, startPoint y: 288, endPoint x: 432, endPoint y: 285, distance: 118.3
click at [432, 285] on p "Repeat this to any additional Groups whose permission needs to be given." at bounding box center [364, 287] width 320 height 10
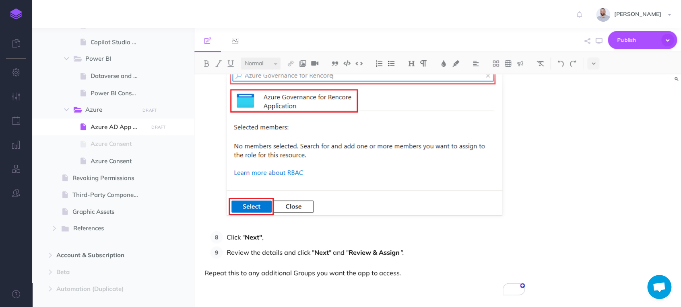
click at [422, 283] on p "To enrich screen reader interactions, please activate Accessibility in Grammarl…" at bounding box center [364, 287] width 320 height 10
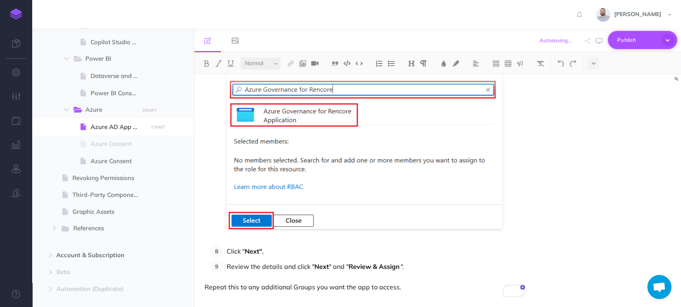
click at [634, 41] on span "Publish" at bounding box center [637, 40] width 40 height 12
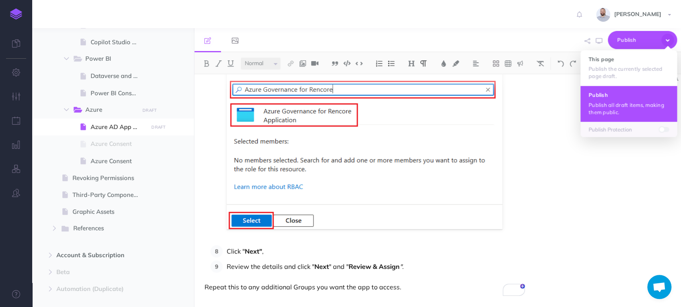
click at [621, 98] on h4 "Publish" at bounding box center [628, 95] width 80 height 6
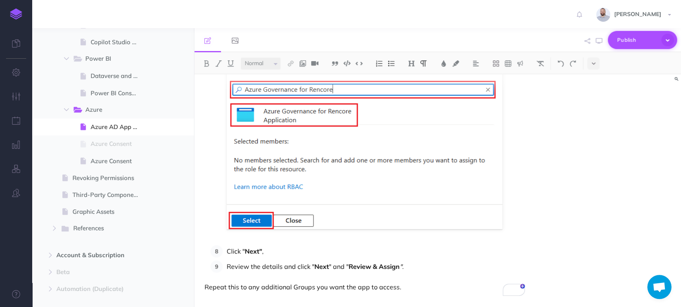
click at [627, 39] on span "Publish" at bounding box center [637, 40] width 40 height 12
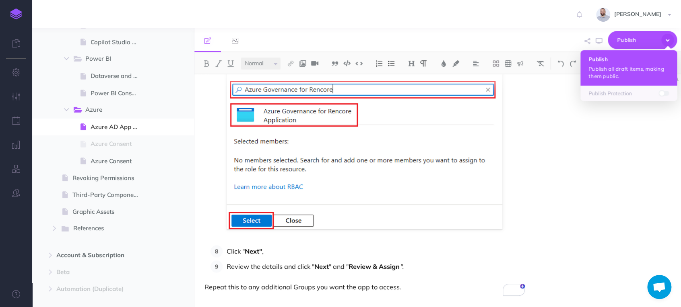
click at [619, 68] on p "Publish all draft items, making them public." at bounding box center [628, 72] width 80 height 14
